Goal: Transaction & Acquisition: Purchase product/service

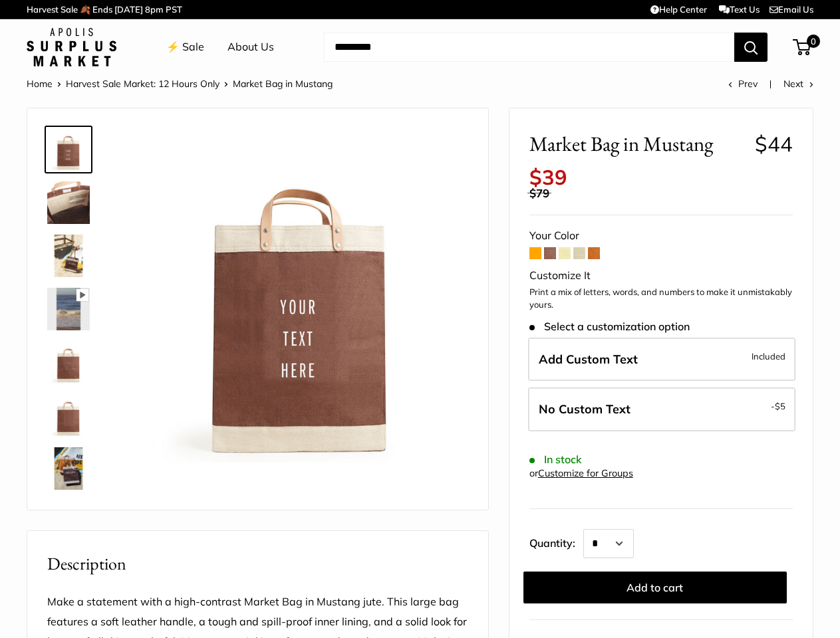
click at [420, 319] on img at bounding box center [301, 295] width 334 height 334
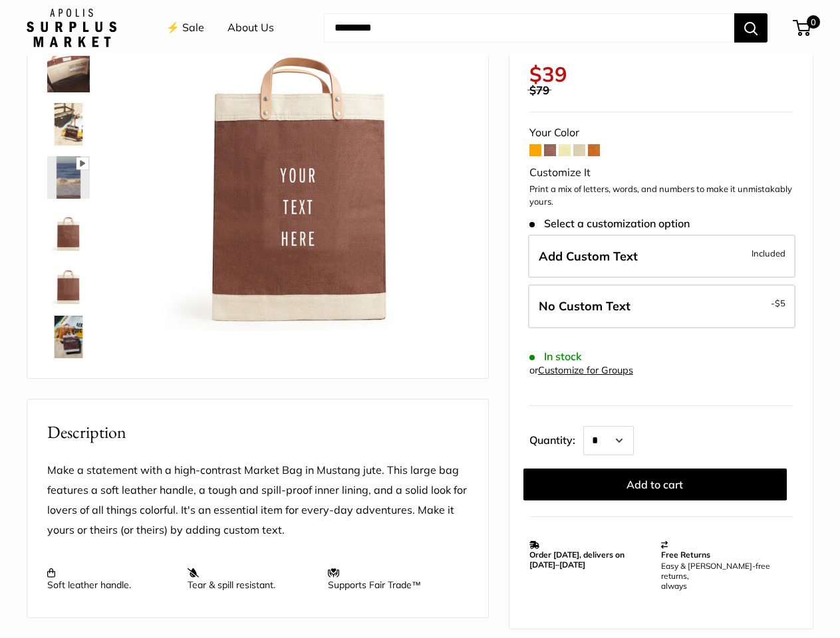
click at [420, 319] on img at bounding box center [301, 164] width 334 height 334
click at [420, 9] on div "⚡️ Sale About Us Need help? Text Us: 20919 [EMAIL_ADDRESS][DOMAIN_NAME] Follow …" at bounding box center [420, 28] width 787 height 43
click at [420, 47] on div "⚡️ Sale About Us Need help? Text Us: 20919 [EMAIL_ADDRESS][DOMAIN_NAME] Follow …" at bounding box center [420, 28] width 787 height 43
click at [527, 47] on div "⚡️ Sale About Us Need help? Text Us: 20919 [EMAIL_ADDRESS][DOMAIN_NAME] Follow …" at bounding box center [420, 28] width 787 height 43
click at [420, 356] on div "Pause Play % buffered 00:00 Unmute Mute Exit fullscreen Enter fullscreen Play S…" at bounding box center [258, 177] width 428 height 375
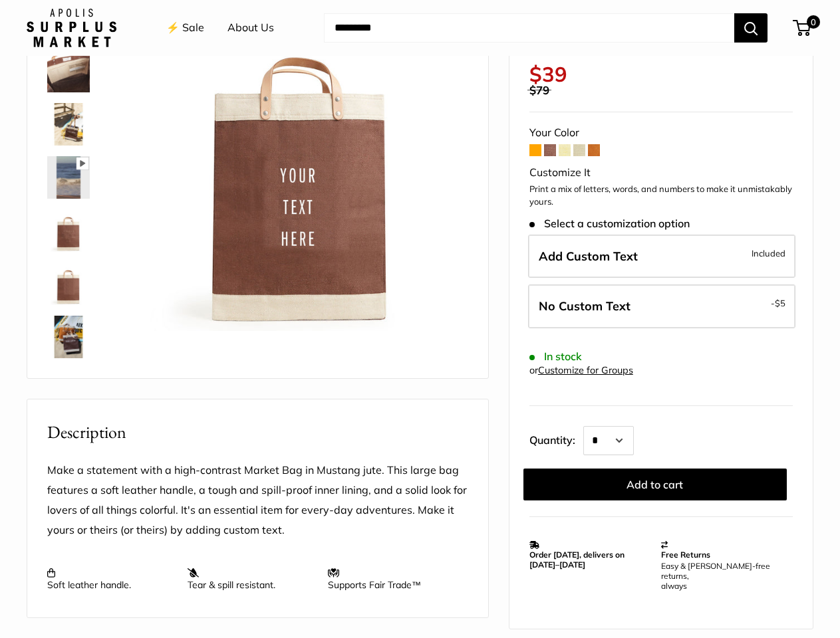
click at [301, 295] on img at bounding box center [301, 164] width 334 height 334
click at [827, 295] on div "Home Harvest Sale Market: 12 Hours Only Market Bag in [GEOGRAPHIC_DATA] Prev Ne…" at bounding box center [420, 498] width 840 height 1111
click at [662, 360] on form "Your Color Customize It Print a mix of letters, words, and numbers to make it u…" at bounding box center [660, 312] width 263 height 378
